Goal: Obtain resource: Download file/media

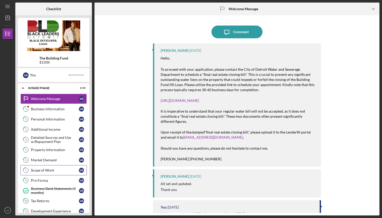
click at [43, 170] on div "Scope of Work" at bounding box center [55, 170] width 48 height 4
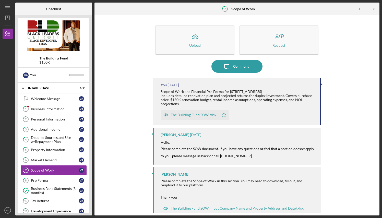
click at [200, 114] on div "The Building Fund SOW .xlsx" at bounding box center [193, 115] width 45 height 4
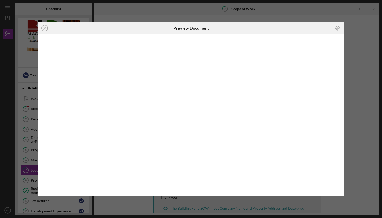
drag, startPoint x: 376, startPoint y: 80, endPoint x: 380, endPoint y: 101, distance: 21.5
click at [380, 101] on div "Icon/Close Preview Document Icon/Download" at bounding box center [191, 109] width 382 height 218
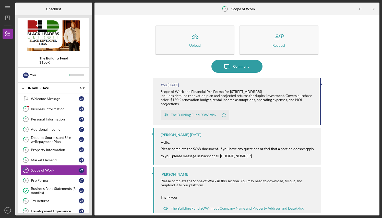
click at [202, 115] on div "The Building Fund SOW .xlsx" at bounding box center [193, 115] width 45 height 4
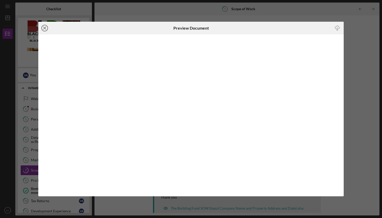
click at [45, 27] on icon "Icon/Close" at bounding box center [44, 28] width 13 height 13
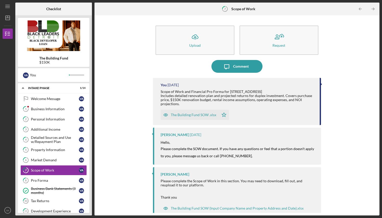
scroll to position [5, 0]
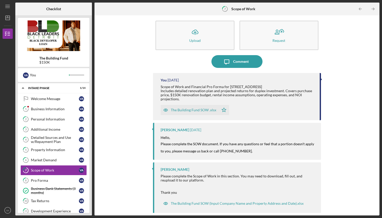
click at [196, 110] on div "The Building Fund SOW .xlsx" at bounding box center [193, 110] width 45 height 4
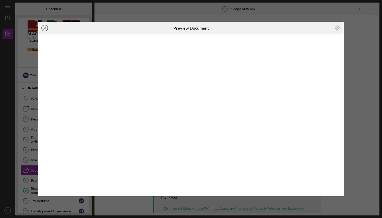
click at [44, 29] on icon "Icon/Close" at bounding box center [44, 28] width 13 height 13
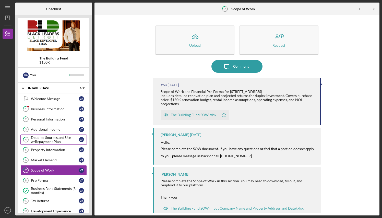
click at [51, 141] on div "Detailed Sources and Use w/Repayment Plan" at bounding box center [55, 140] width 48 height 8
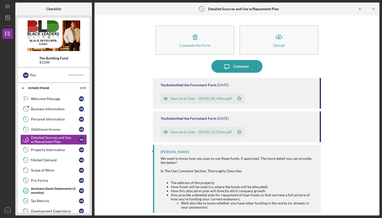
scroll to position [10, 0]
